Goal: Task Accomplishment & Management: Manage account settings

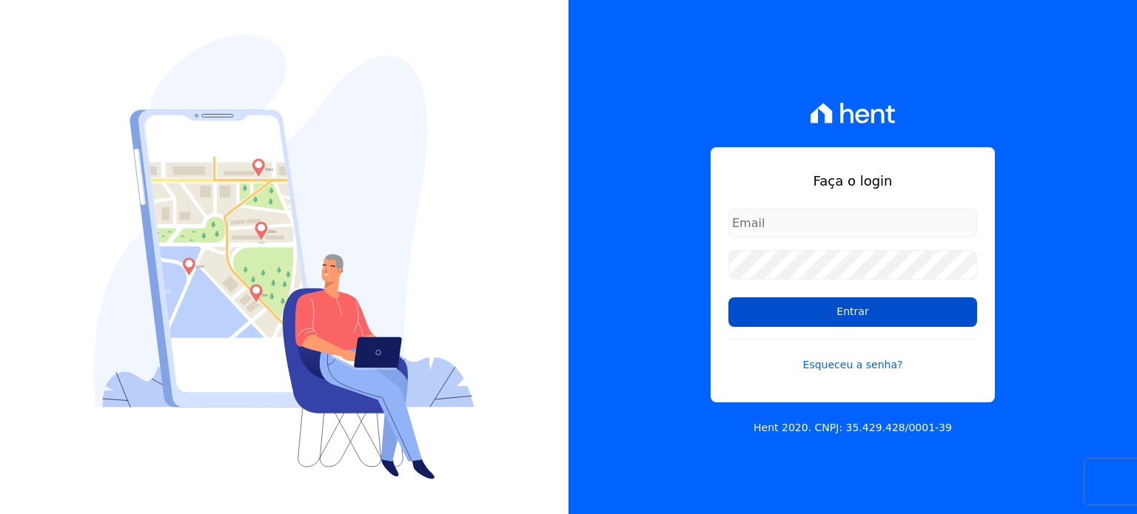
type input "amresidence2@hotmail.com"
click at [791, 307] on input "Entrar" at bounding box center [852, 313] width 249 height 30
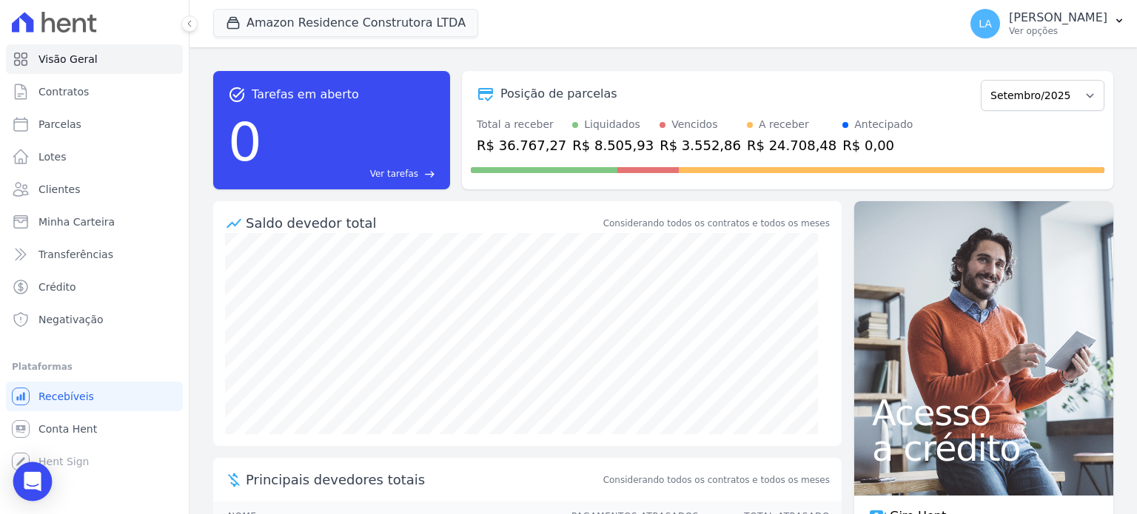
click at [32, 485] on icon "Open Intercom Messenger" at bounding box center [32, 481] width 17 height 19
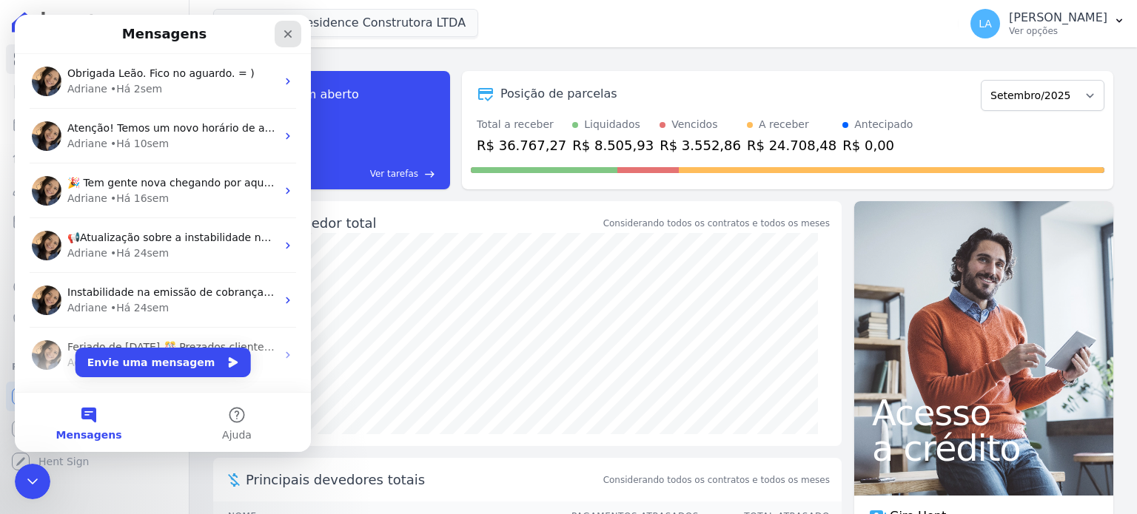
click at [294, 32] on div "Fechar" at bounding box center [288, 34] width 27 height 27
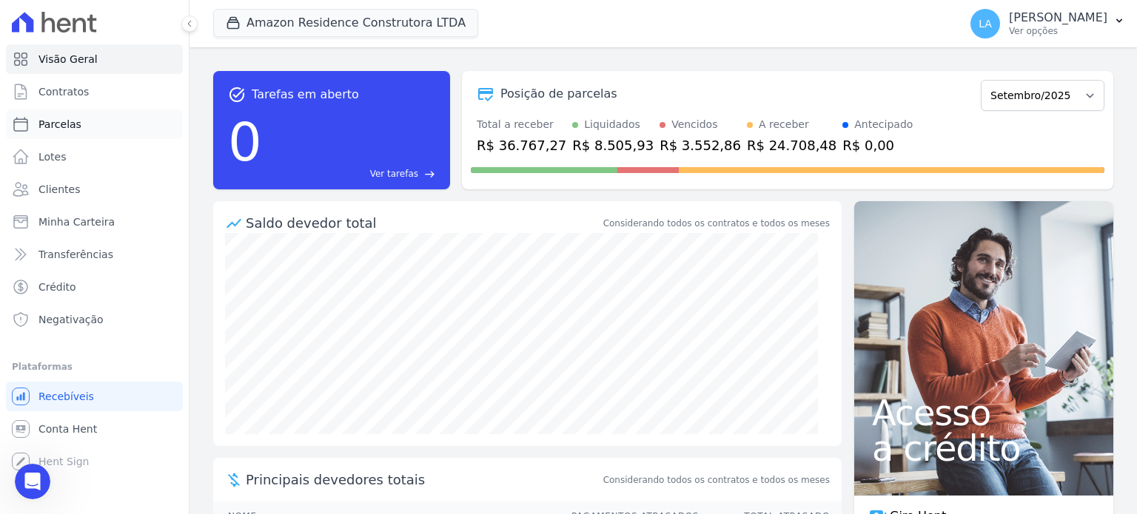
click at [93, 124] on link "Parcelas" at bounding box center [94, 125] width 177 height 30
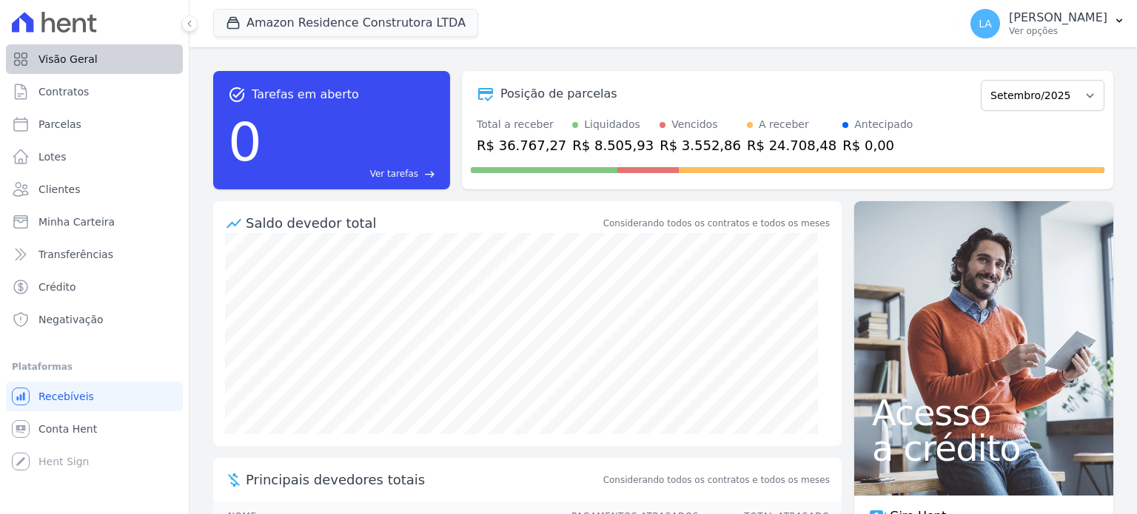
select select
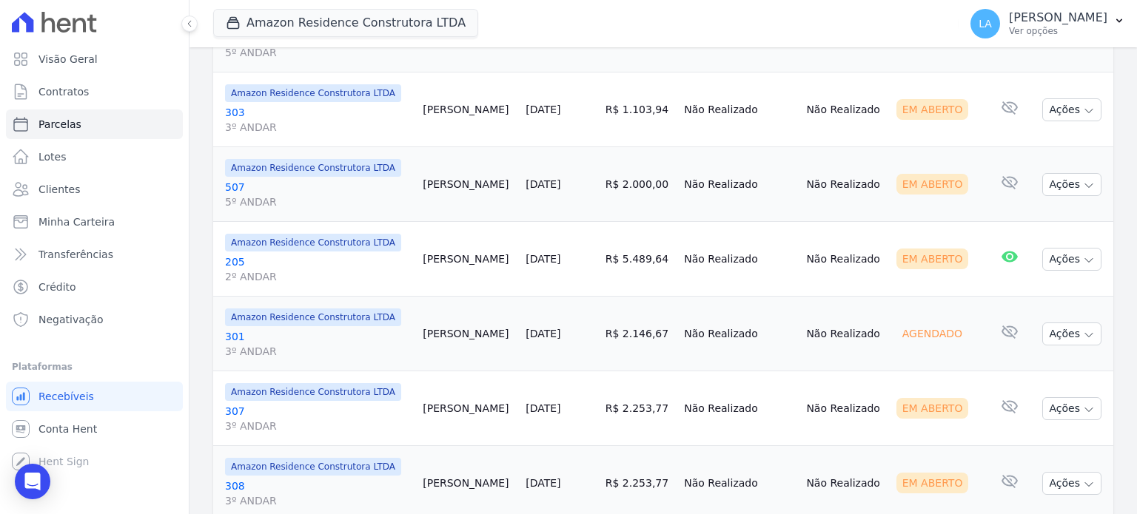
scroll to position [1158, 0]
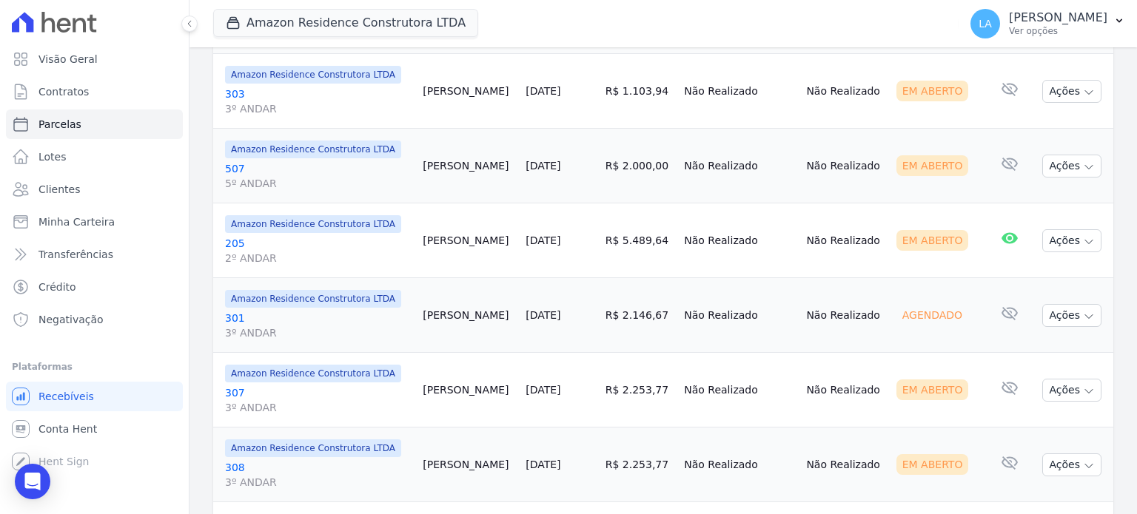
click at [235, 386] on link "307 3º ANDAR" at bounding box center [318, 401] width 186 height 30
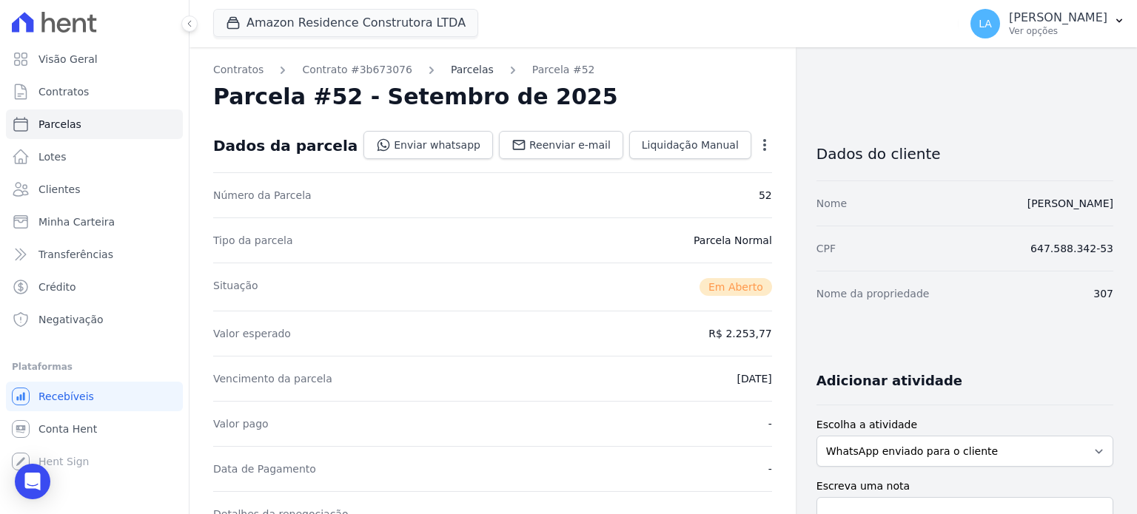
click at [454, 69] on link "Parcelas" at bounding box center [472, 70] width 43 height 16
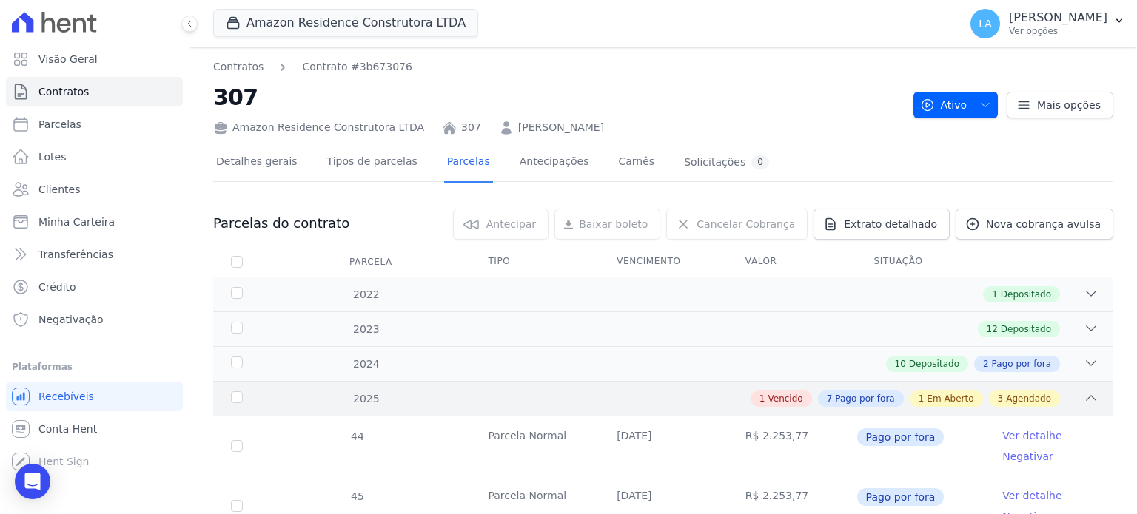
click at [670, 394] on div "1 Vencido 7 Pago por fora 1 Em Aberto 3 Agendado" at bounding box center [707, 399] width 782 height 16
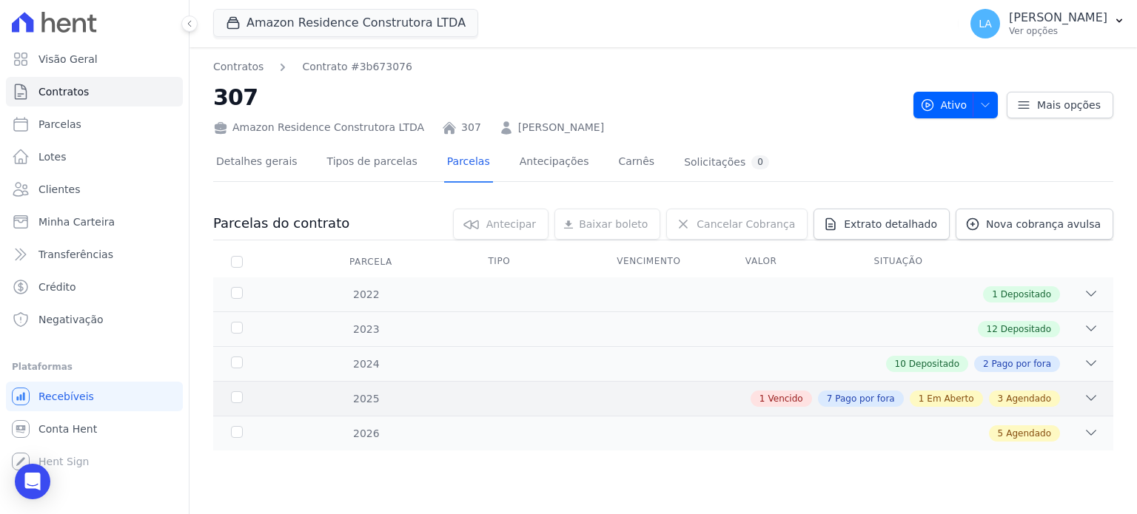
click at [477, 405] on div "1 Vencido 7 Pago por fora 1 Em Aberto 3 Agendado" at bounding box center [707, 399] width 782 height 16
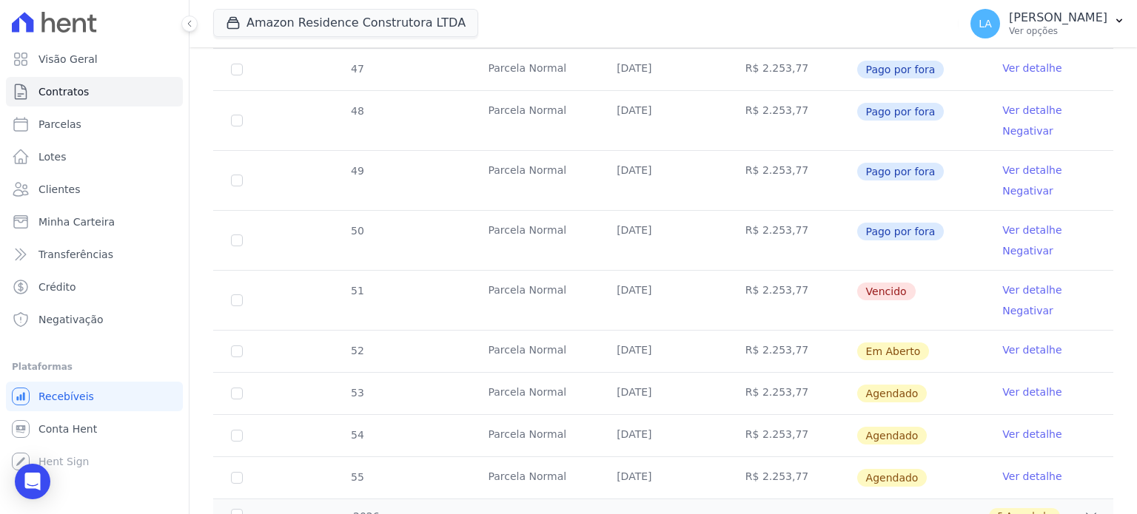
scroll to position [548, 0]
click at [1014, 287] on link "Ver detalhe" at bounding box center [1031, 289] width 59 height 15
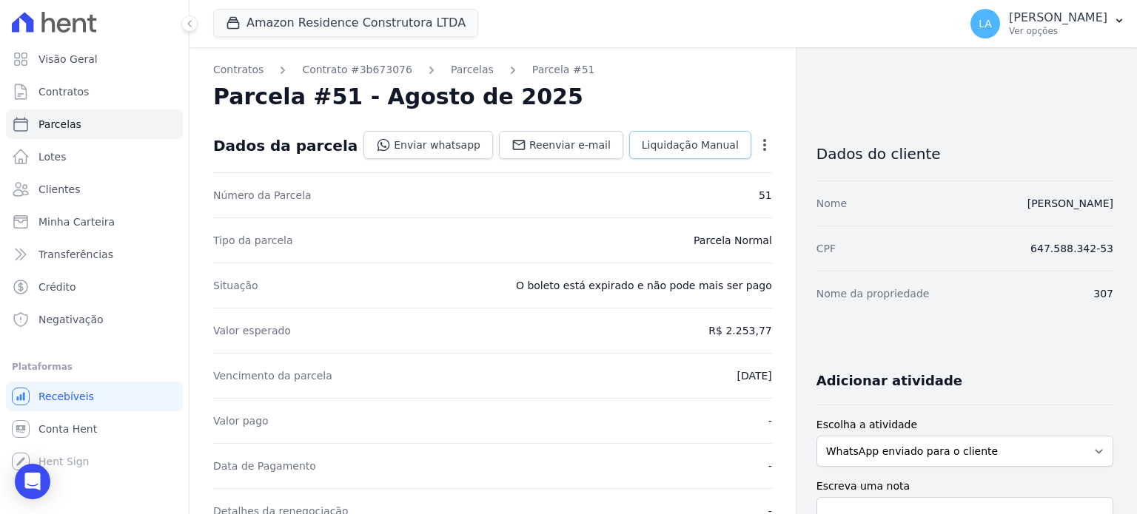
click at [678, 147] on span "Liquidação Manual" at bounding box center [690, 145] width 97 height 15
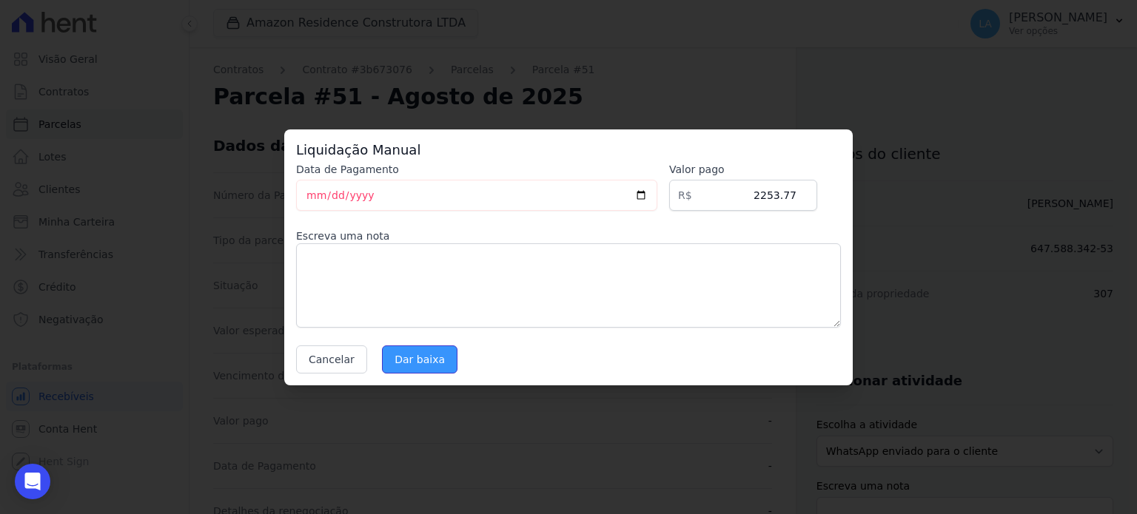
click at [414, 353] on input "Dar baixa" at bounding box center [419, 360] width 75 height 28
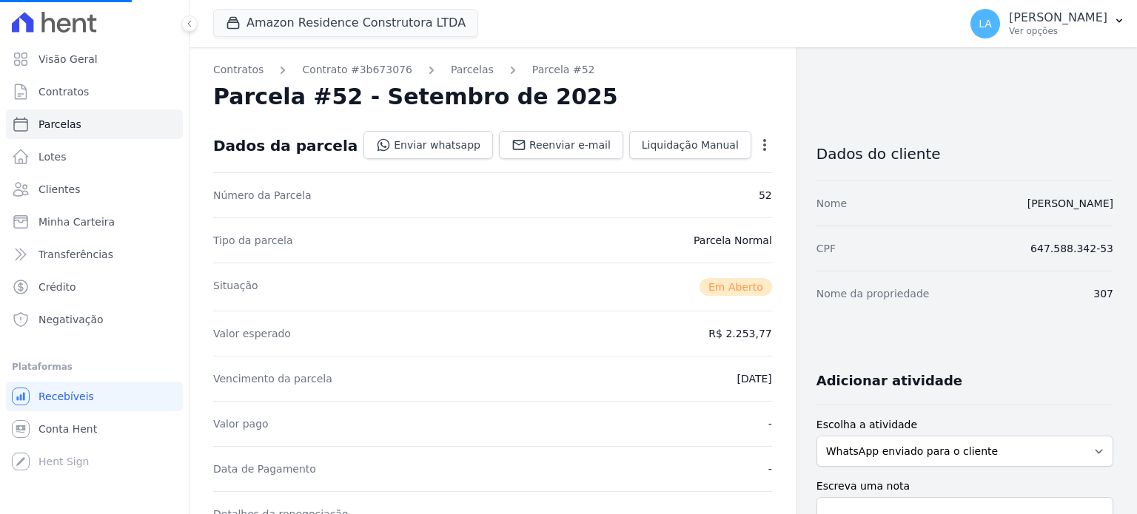
select select
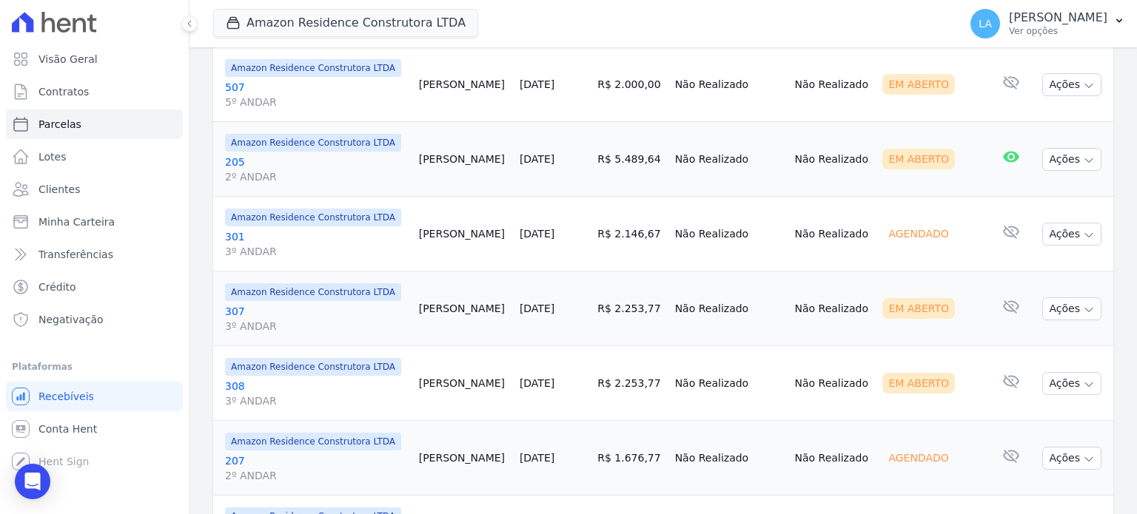
scroll to position [1323, 0]
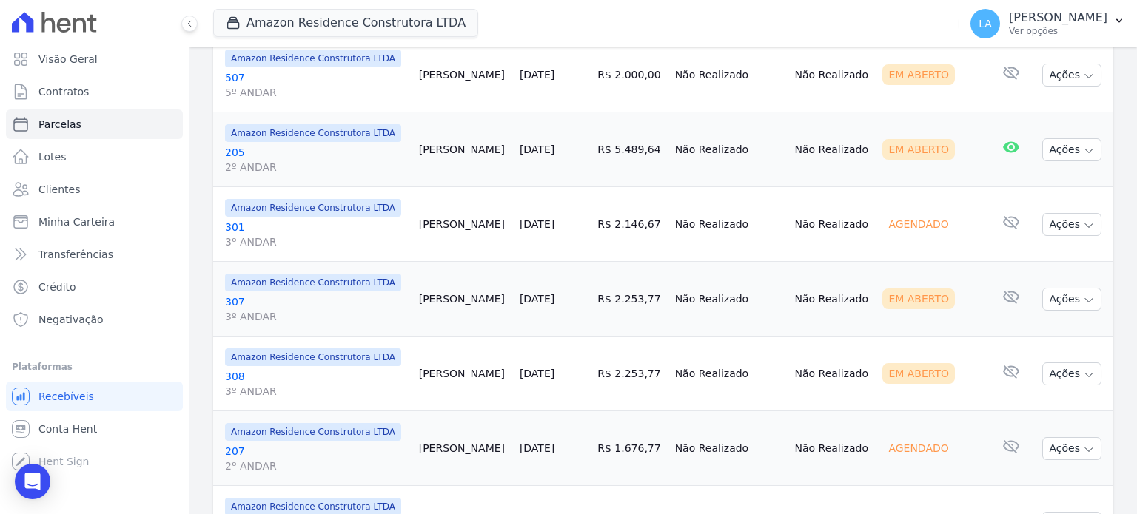
click at [236, 369] on link "308 3º ANDAR" at bounding box center [316, 384] width 182 height 30
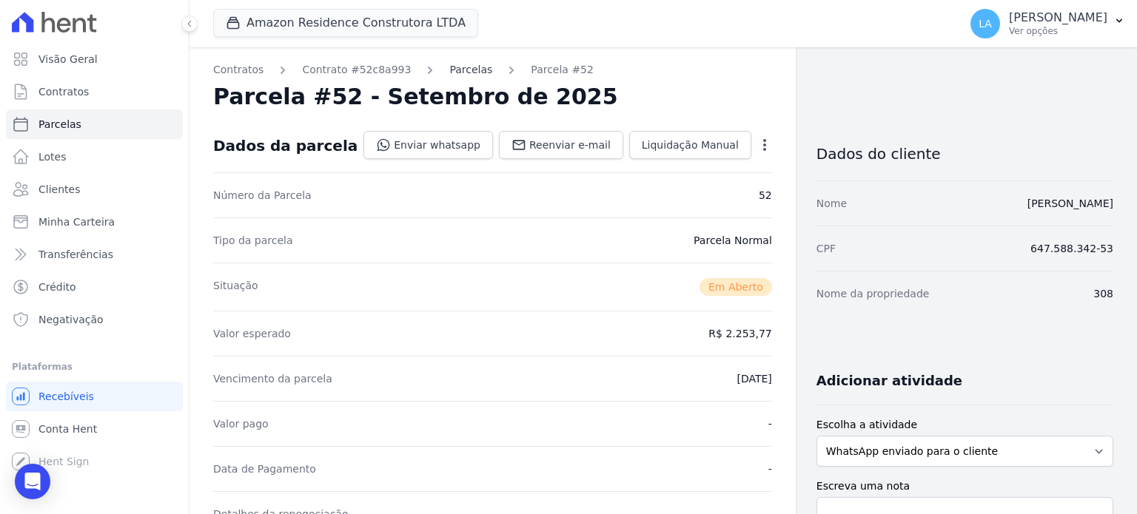
click at [449, 70] on link "Parcelas" at bounding box center [470, 70] width 43 height 16
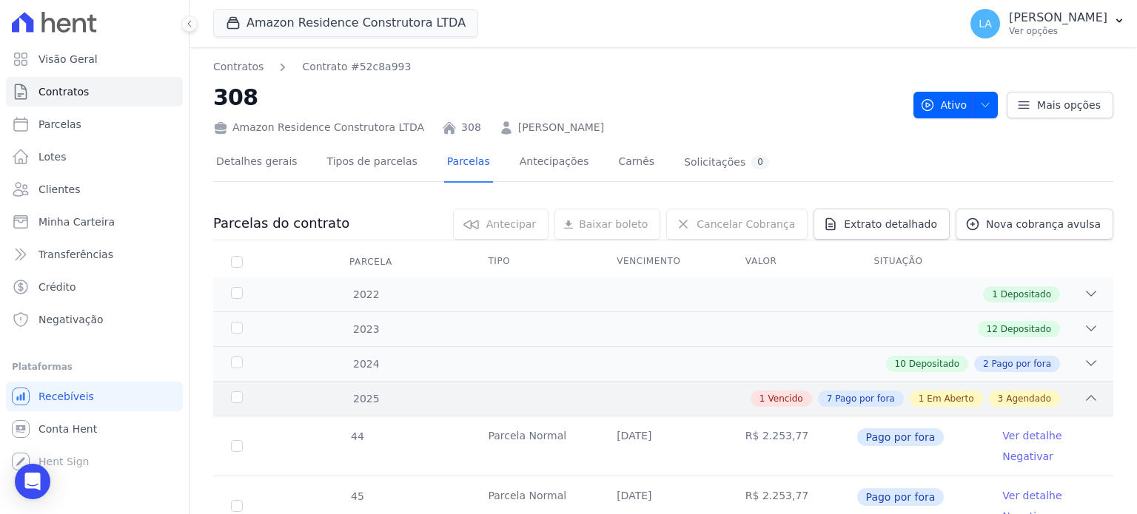
click at [688, 400] on div "1 Vencido 7 Pago por fora 1 Em Aberto 3 Agendado" at bounding box center [707, 399] width 782 height 16
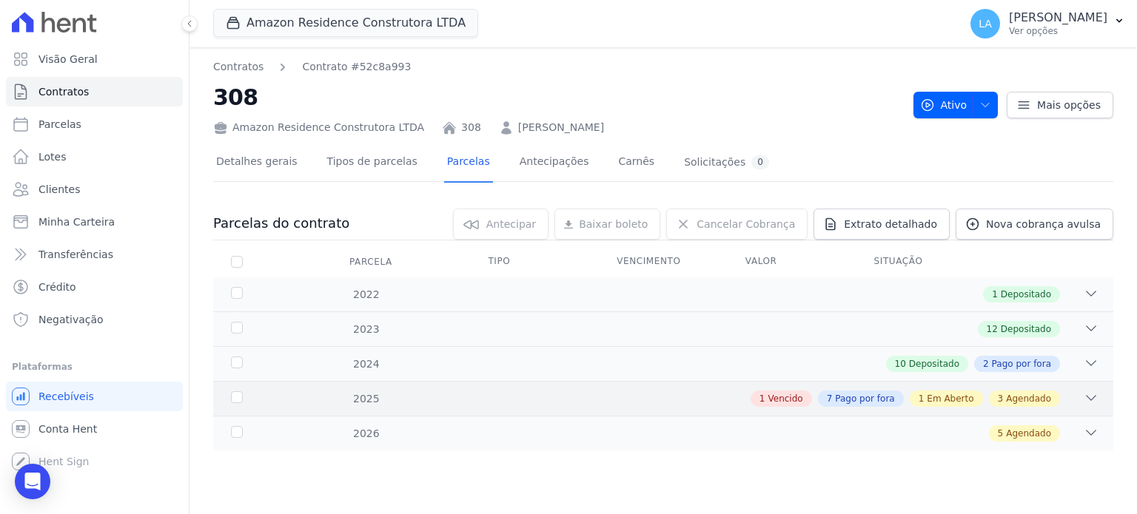
click at [750, 402] on div "1 Vencido 7 Pago por fora 1 Em Aberto 3 Agendado" at bounding box center [707, 399] width 782 height 16
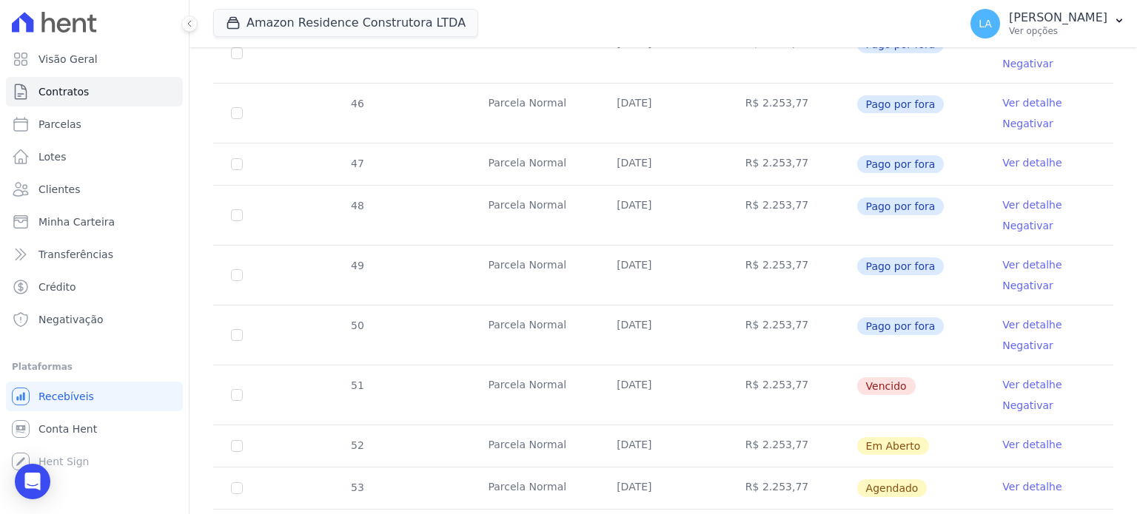
scroll to position [459, 0]
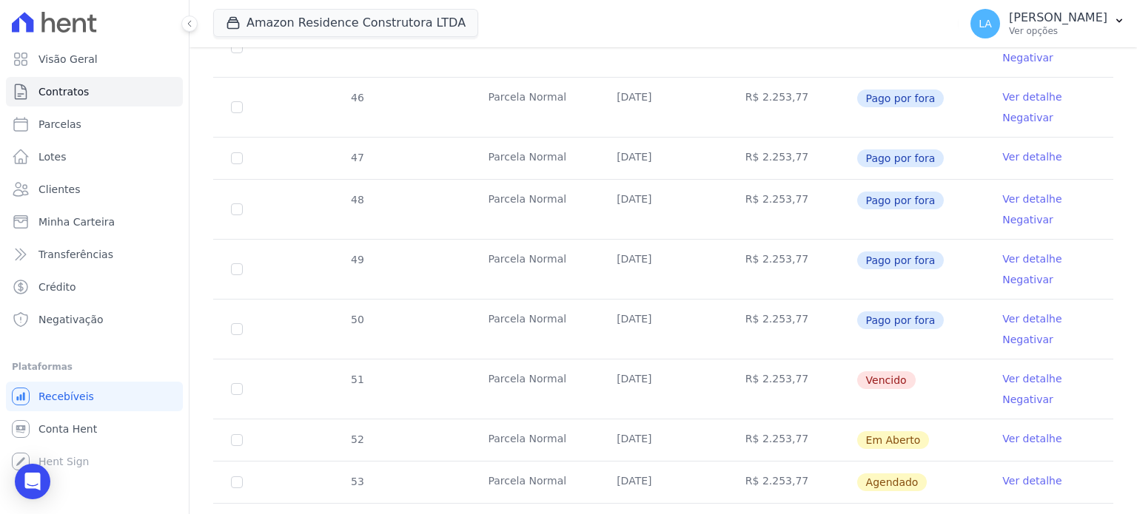
click at [1010, 378] on link "Ver detalhe" at bounding box center [1031, 379] width 59 height 15
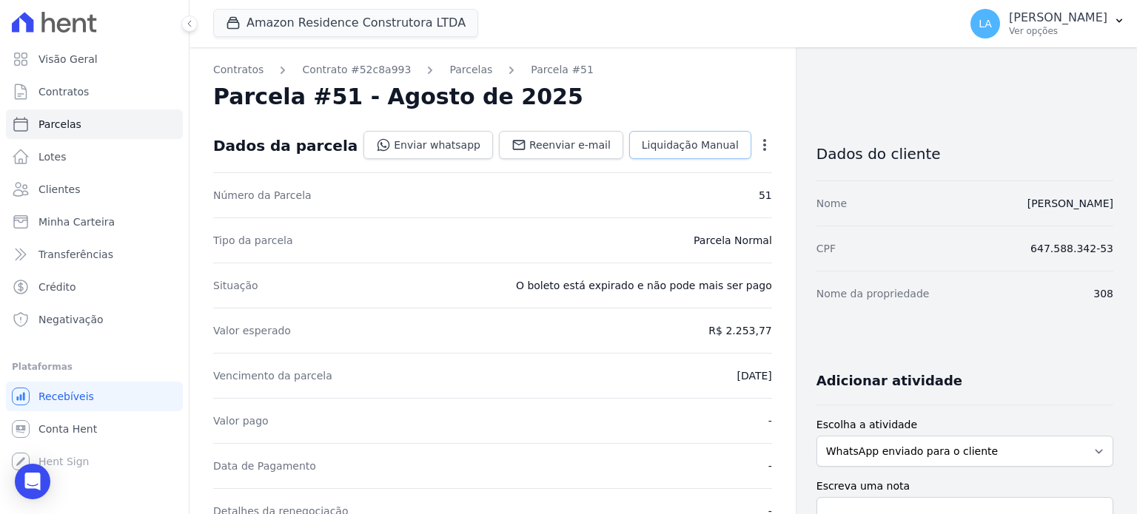
click at [696, 135] on link "Liquidação Manual" at bounding box center [690, 145] width 122 height 28
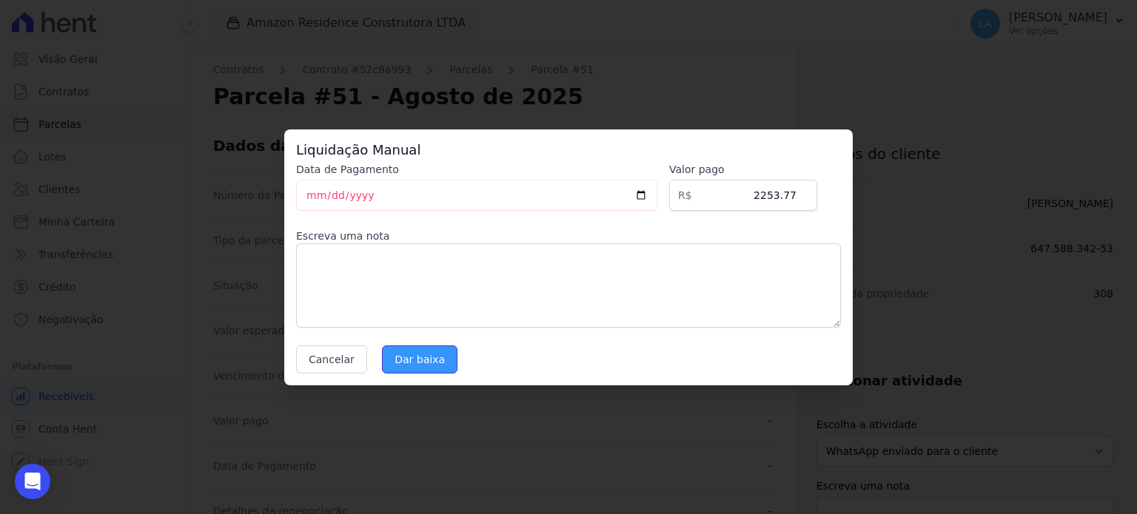
click at [412, 354] on input "Dar baixa" at bounding box center [419, 360] width 75 height 28
